Goal: Task Accomplishment & Management: Complete application form

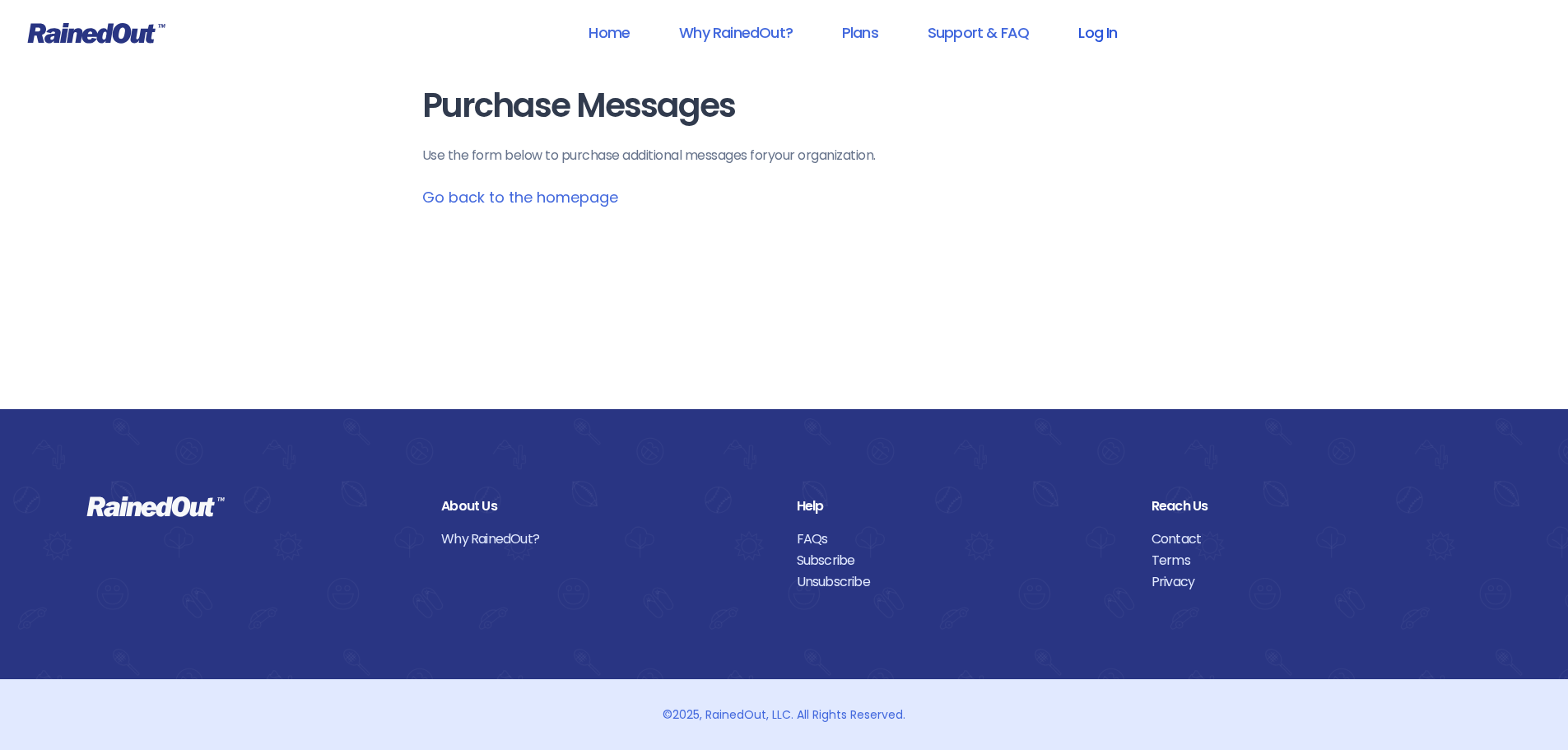
click at [1099, 41] on link "Log In" at bounding box center [1097, 32] width 82 height 37
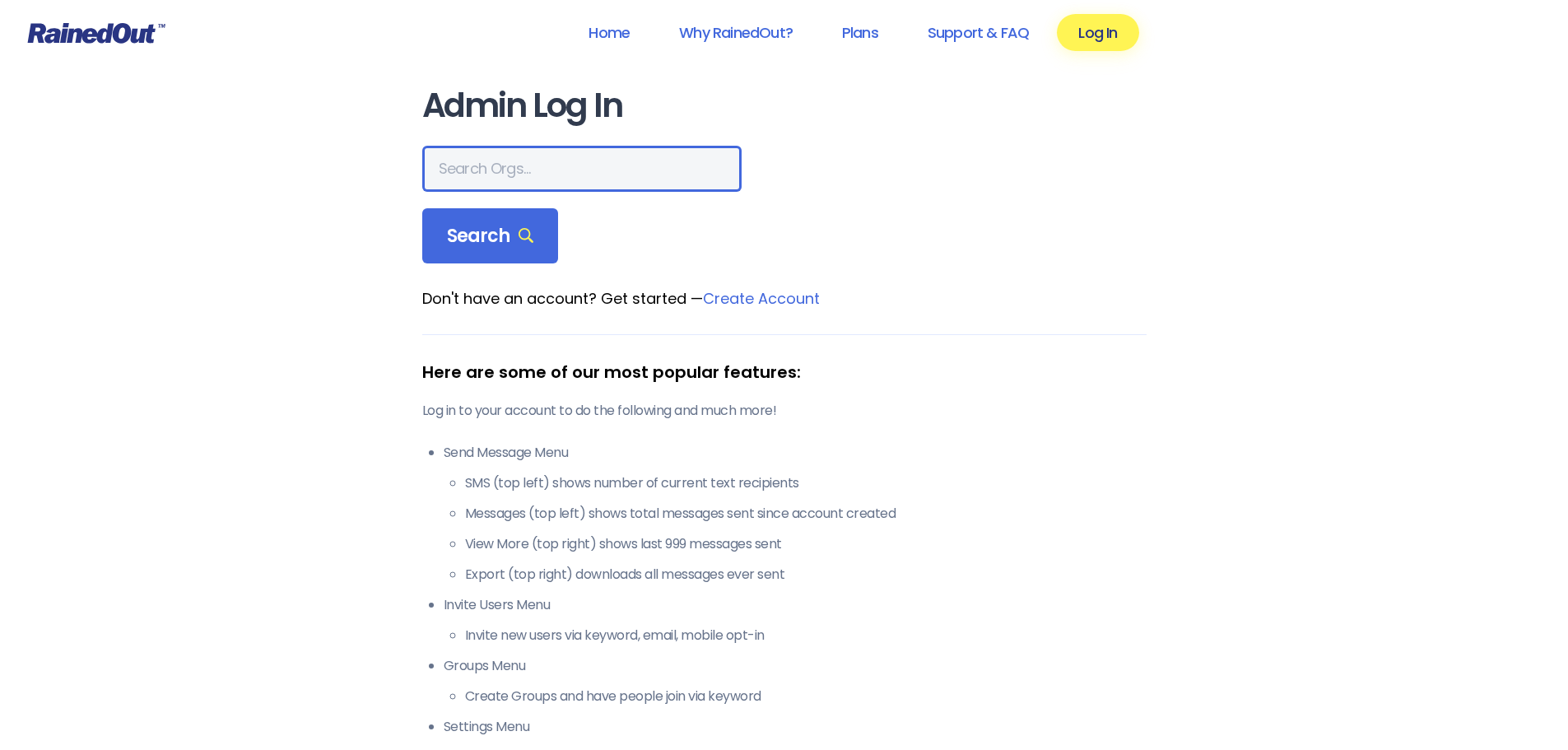
click at [519, 172] on input "text" at bounding box center [582, 169] width 320 height 46
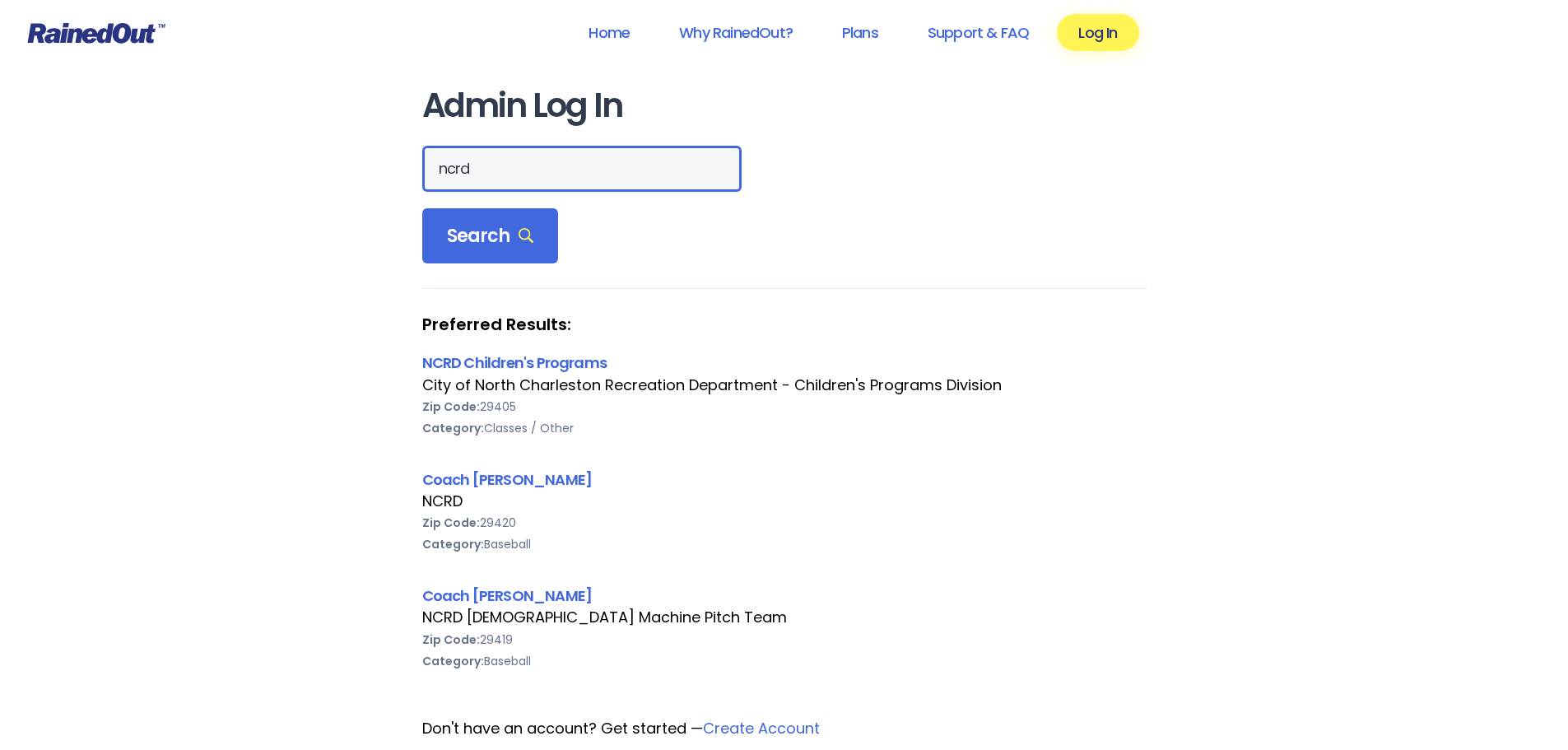
drag, startPoint x: 489, startPoint y: 169, endPoint x: 418, endPoint y: 170, distance: 71.0
click at [418, 170] on div "Admin Log In ncrd Search Preferred Results: NCRD Children's Programs City of No…" at bounding box center [784, 694] width 790 height 1388
type input "[GEOGRAPHIC_DATA]"
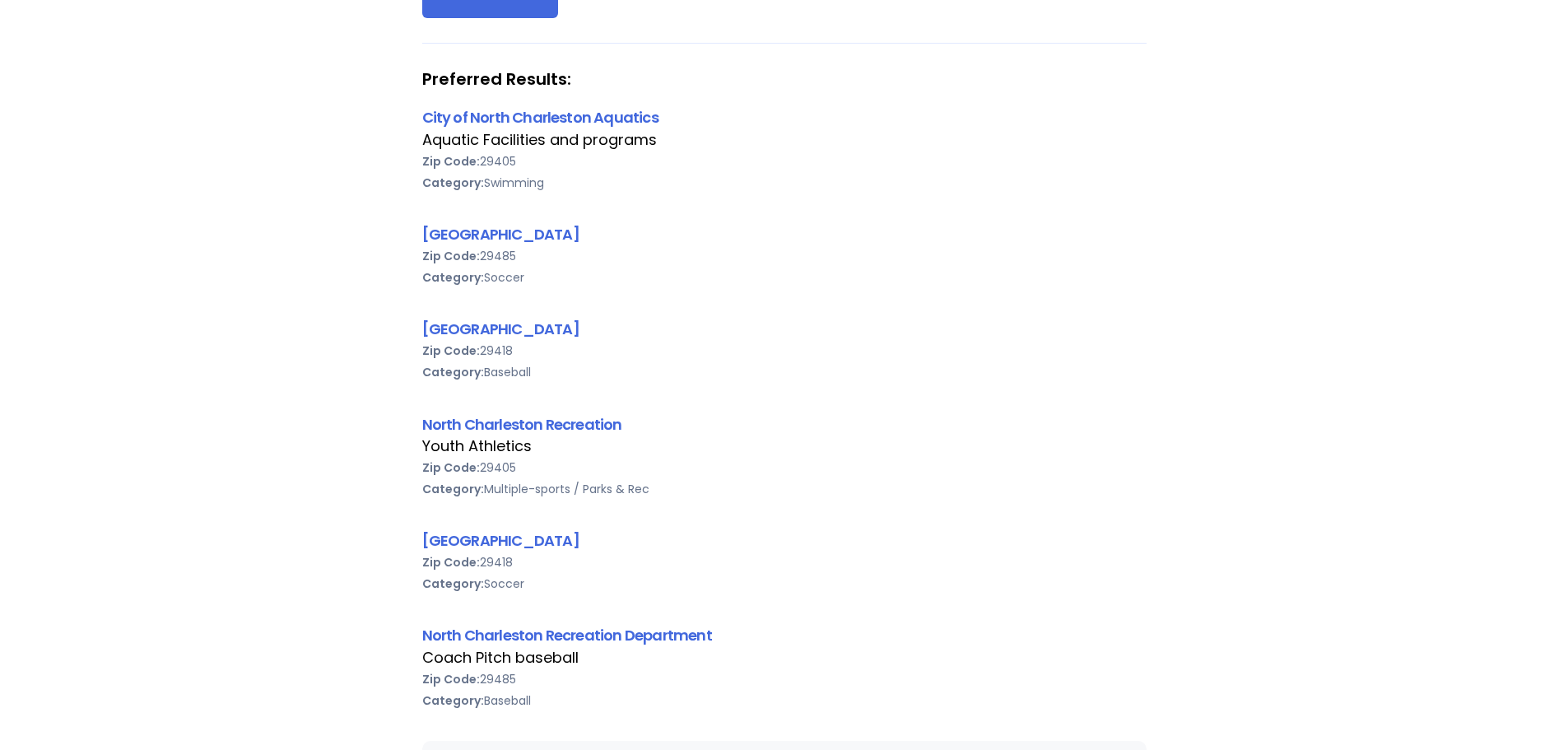
scroll to position [247, 0]
click at [566, 425] on link "North Charleston Recreation" at bounding box center [523, 422] width 200 height 20
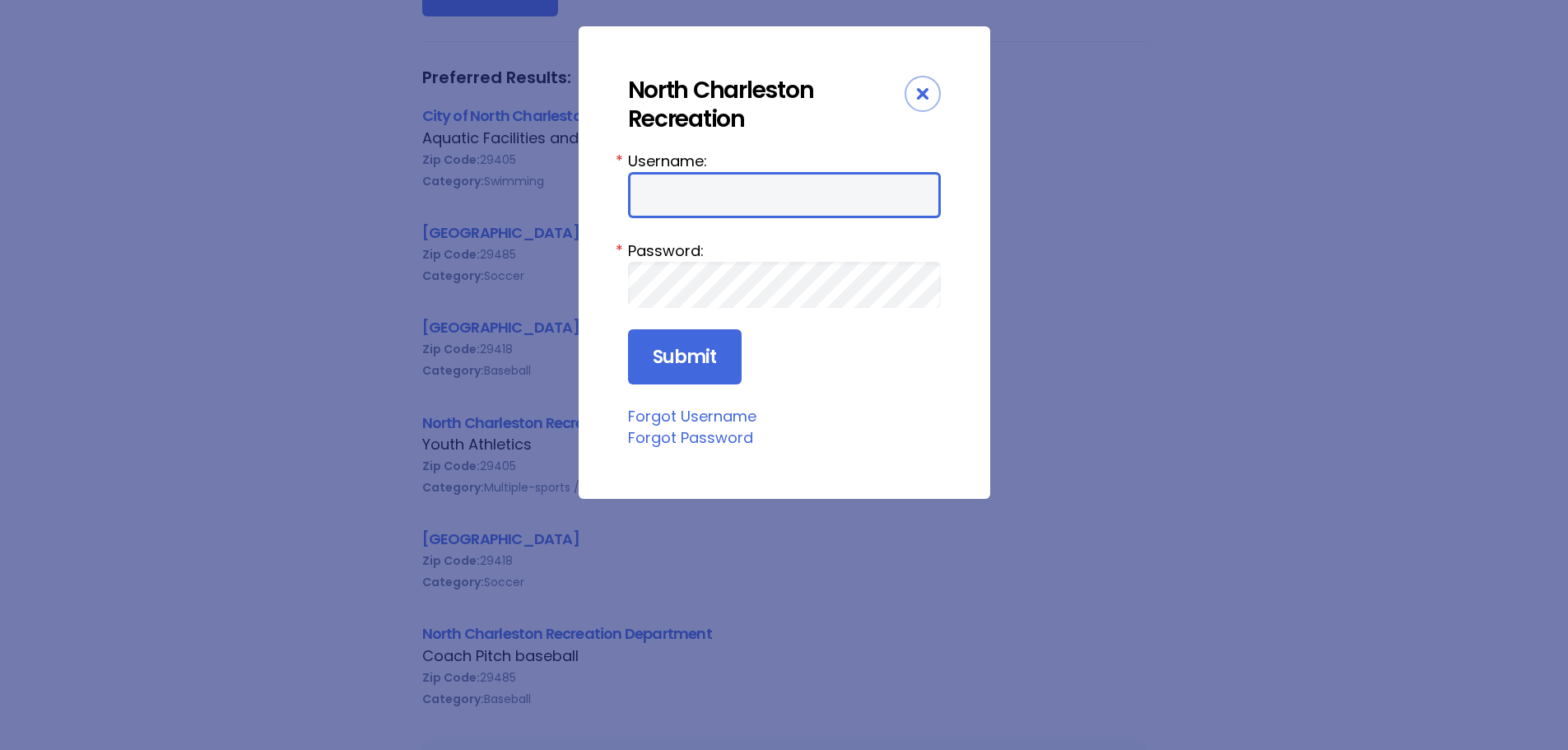
click at [699, 187] on input "Username:" at bounding box center [784, 195] width 313 height 46
type input "ncrd"
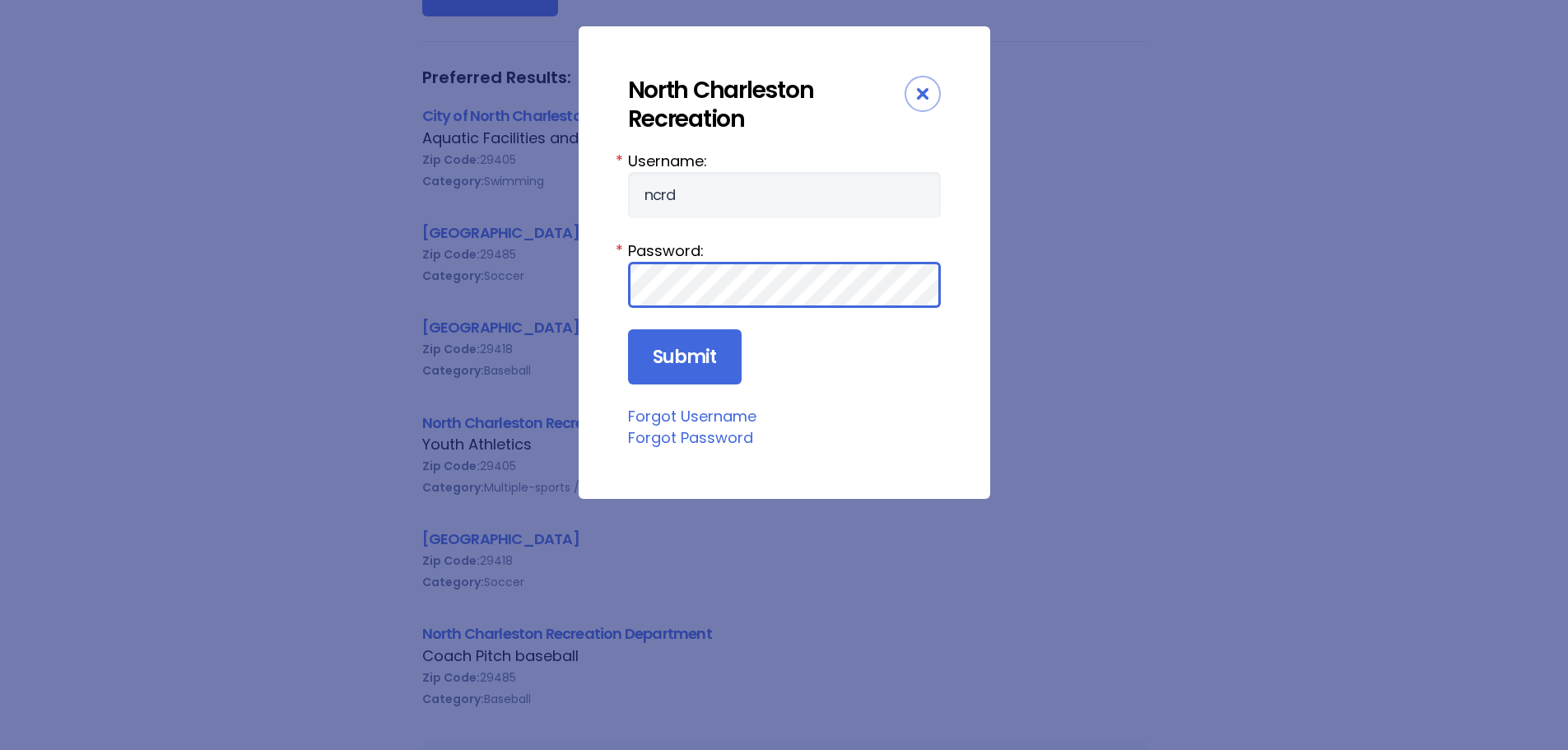
click at [628, 329] on input "Submit" at bounding box center [684, 357] width 113 height 56
